Goal: Task Accomplishment & Management: Manage account settings

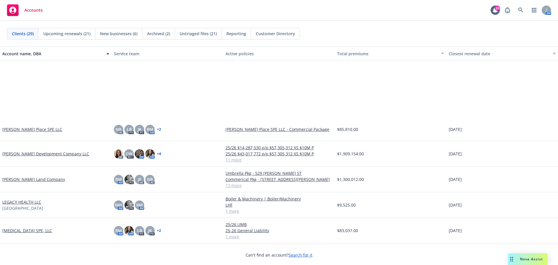
scroll to position [361, 0]
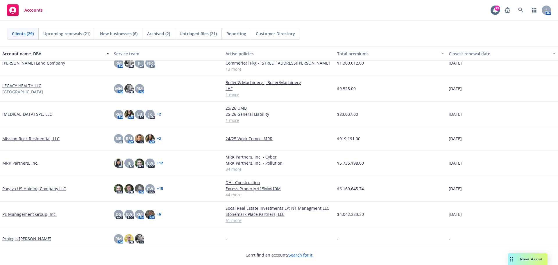
click at [28, 165] on link "MRK Partners, Inc." at bounding box center [20, 163] width 36 height 6
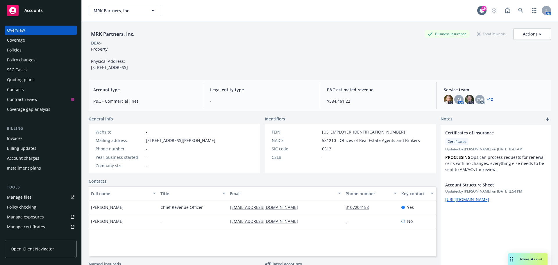
click at [15, 50] on div "Policies" at bounding box center [14, 49] width 15 height 9
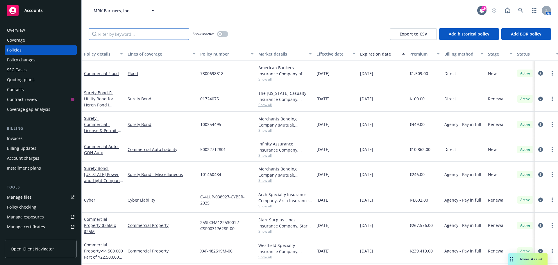
click at [117, 37] on input "Filter by keyword..." at bounding box center [139, 34] width 101 height 12
type input "axis"
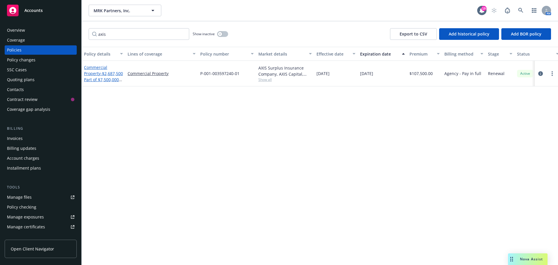
click at [116, 81] on span "- $2,687,500 Part of $7,500,000 Excess of $2,500,000" at bounding box center [103, 83] width 39 height 24
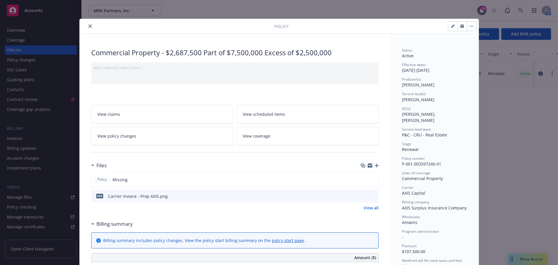
click at [89, 25] on icon "close" at bounding box center [89, 25] width 3 height 3
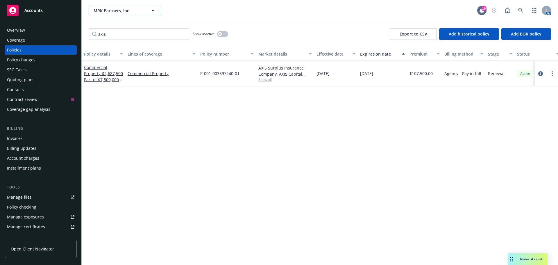
click at [150, 10] on icon "button" at bounding box center [152, 10] width 7 height 7
type input "rege"
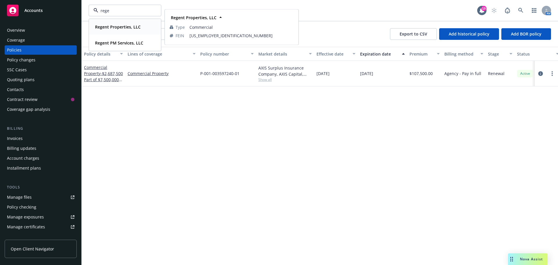
click at [137, 23] on div "Regent Properties, LLC" at bounding box center [117, 27] width 49 height 8
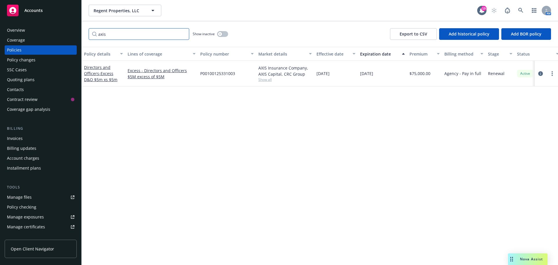
drag, startPoint x: 110, startPoint y: 34, endPoint x: 43, endPoint y: 33, distance: 66.9
click at [43, 33] on div "Accounts Overview Coverage Policies Policy changes SSC Cases Quoting plans Cont…" at bounding box center [279, 132] width 558 height 265
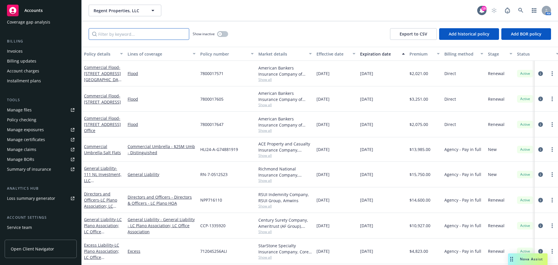
scroll to position [116, 0]
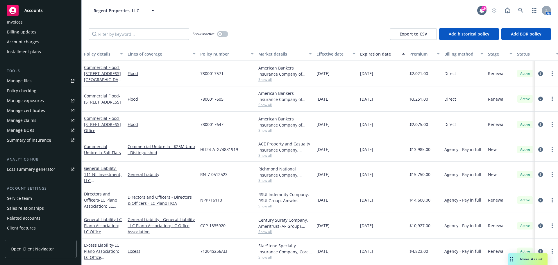
click at [29, 231] on div "Client features" at bounding box center [21, 227] width 29 height 9
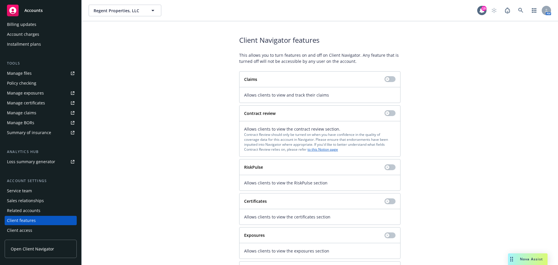
click at [46, 191] on div "Service team" at bounding box center [40, 190] width 67 height 9
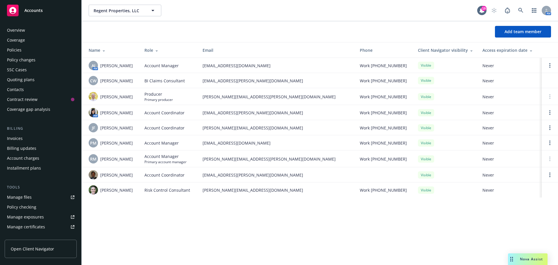
click at [22, 32] on div "Overview" at bounding box center [16, 30] width 18 height 9
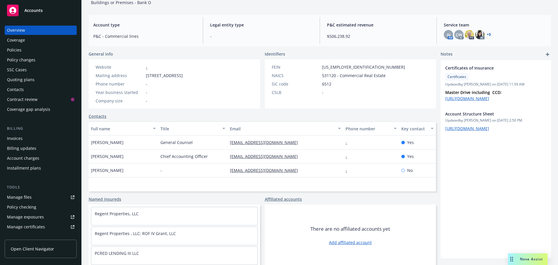
scroll to position [48, 0]
click at [98, 115] on link "Contacts" at bounding box center [98, 115] width 18 height 6
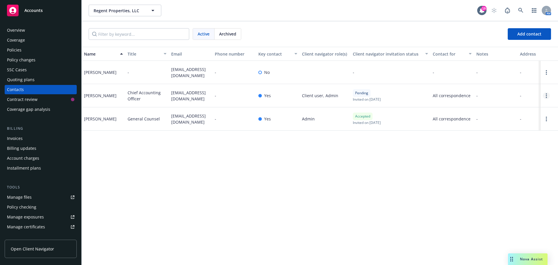
click at [548, 96] on link "Open options" at bounding box center [546, 95] width 7 height 7
click at [522, 61] on link "Resend invite" at bounding box center [519, 63] width 45 height 12
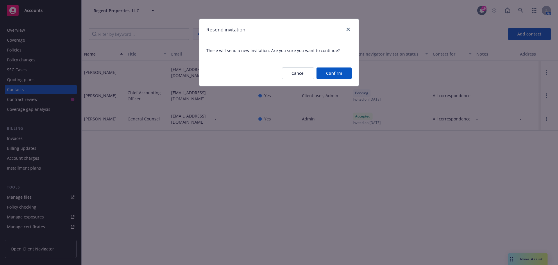
click at [340, 72] on button "Confirm" at bounding box center [334, 73] width 35 height 12
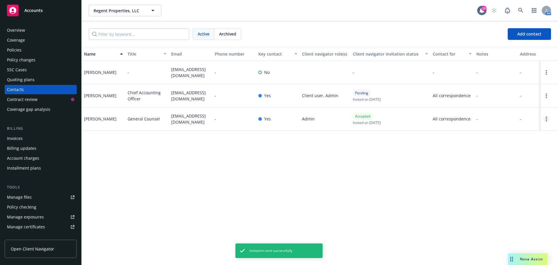
click at [546, 119] on link "Open options" at bounding box center [546, 118] width 7 height 7
click at [458, 174] on div "Name Title Email Phone number Key contact Client navigator role(s) Client navig…" at bounding box center [320, 156] width 477 height 218
